Goal: Navigation & Orientation: Go to known website

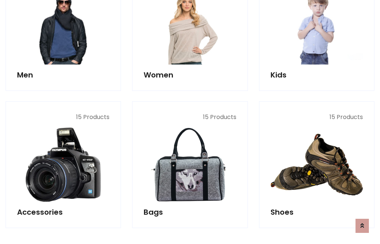
scroll to position [248, 0]
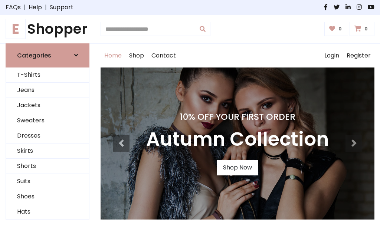
click at [48, 29] on h1 "E Shopper" at bounding box center [48, 29] width 84 height 17
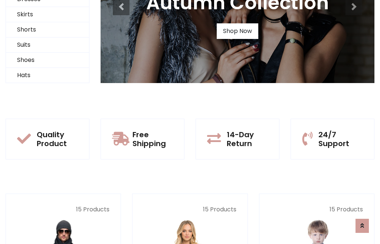
scroll to position [72, 0]
